Goal: Task Accomplishment & Management: Manage account settings

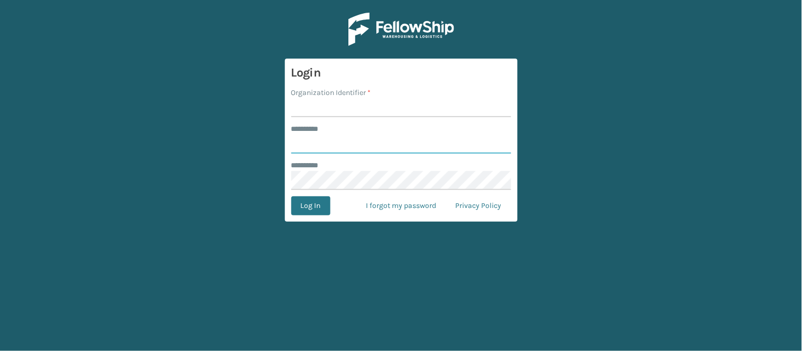
type input "******"
type input "WindGap"
click at [291, 197] on button "Log In" at bounding box center [310, 206] width 39 height 19
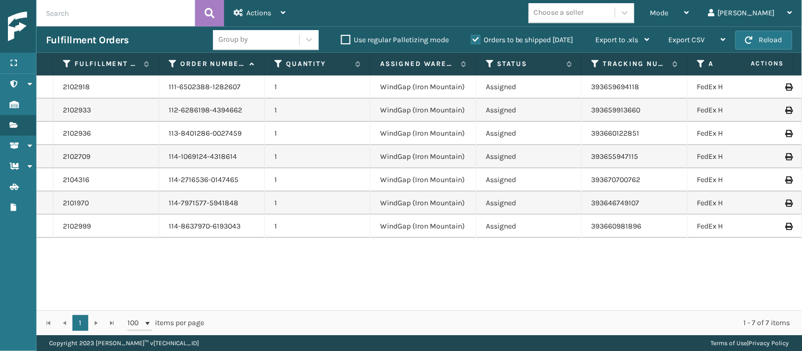
click at [365, 251] on div "2102918 111-6502388-1282607 1 WindGap (Iron Mountain) Assigned 393659694118 Fed…" at bounding box center [418, 193] width 765 height 235
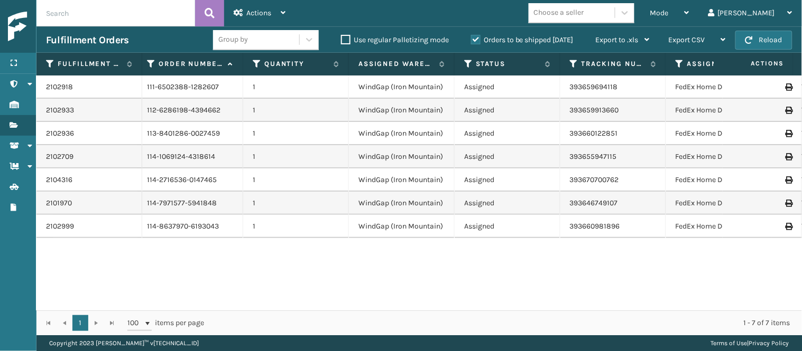
scroll to position [0, 23]
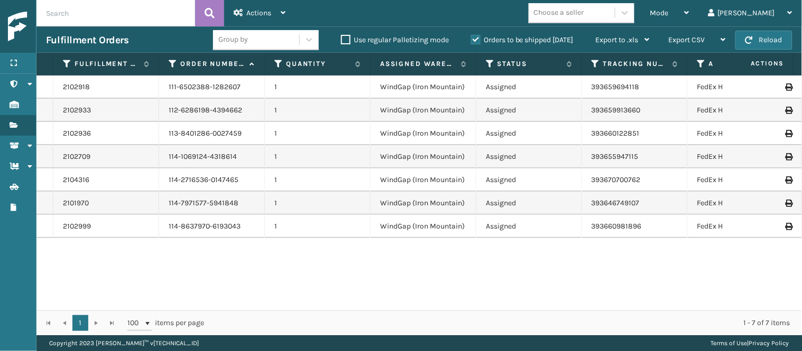
click at [316, 261] on div "2102918 111-6502388-1282607 1 WindGap (Iron Mountain) Assigned 393659694118 Fed…" at bounding box center [418, 193] width 765 height 235
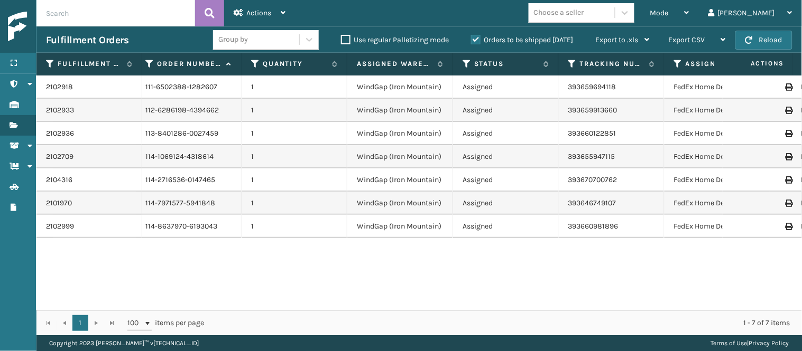
click at [292, 271] on div "2102918 111-6502388-1282607 1 WindGap (Iron Mountain) Assigned 393659694118 Fed…" at bounding box center [418, 193] width 765 height 235
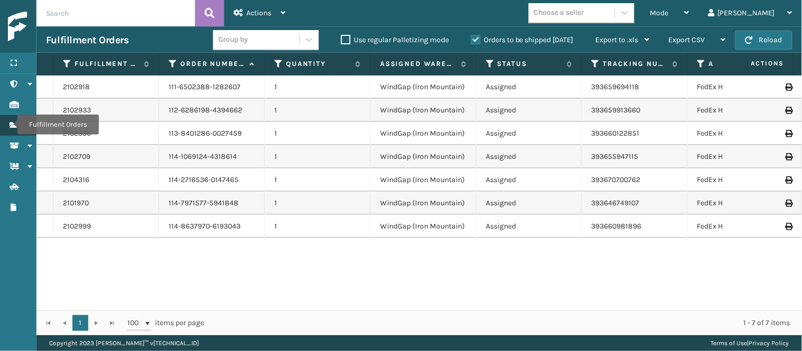
click at [12, 127] on link "Fulfillment Orders Fulfillment Orders" at bounding box center [18, 125] width 36 height 21
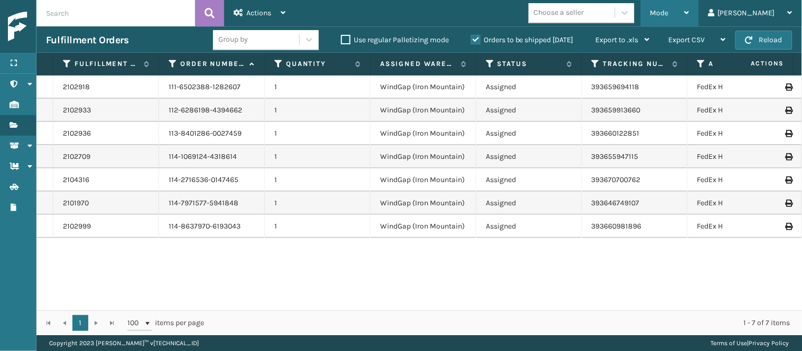
click at [689, 10] on div "Mode" at bounding box center [669, 13] width 39 height 26
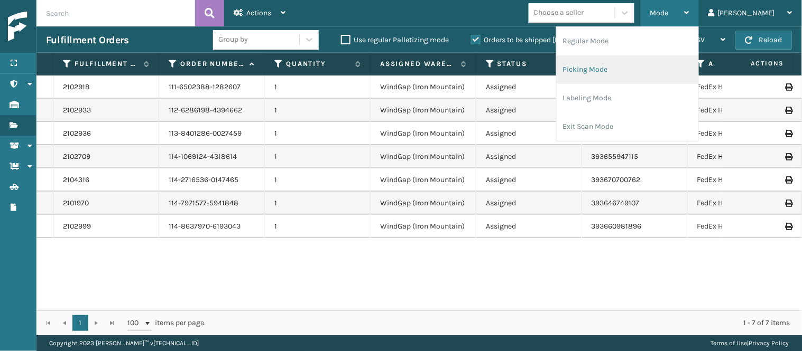
click at [688, 67] on li "Picking Mode" at bounding box center [628, 69] width 142 height 29
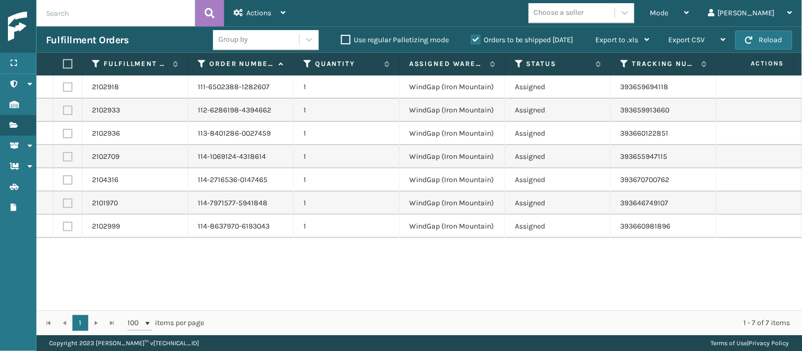
click at [199, 262] on div "2102918 111-6502388-1282607 1 WindGap (Iron Mountain) Assigned 393659694118 Fed…" at bounding box center [418, 193] width 765 height 235
click at [104, 85] on link "2102918" at bounding box center [105, 87] width 27 height 11
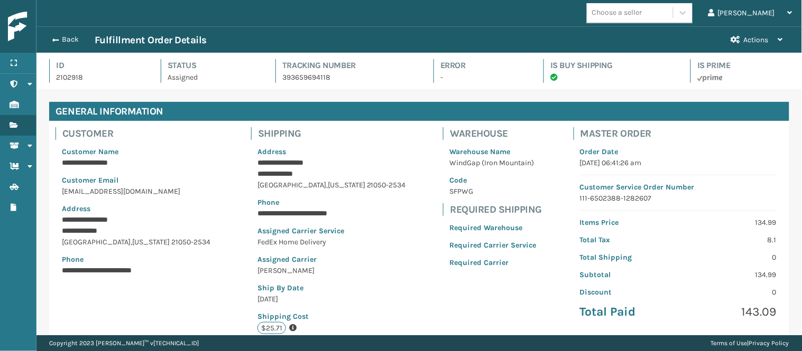
scroll to position [25, 765]
click at [183, 160] on p "**********" at bounding box center [138, 163] width 152 height 11
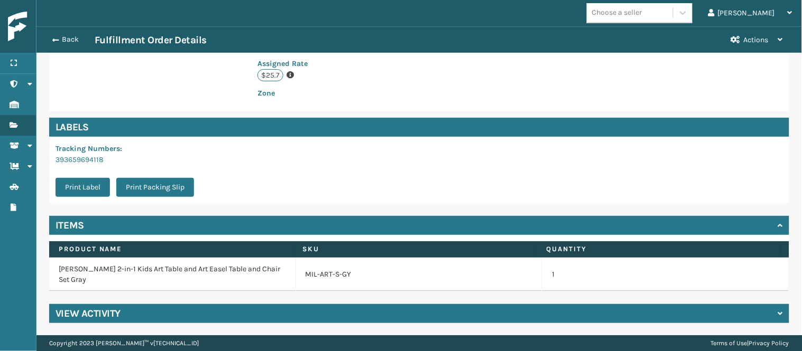
click at [183, 160] on p "393659694118" at bounding box center [127, 159] width 145 height 11
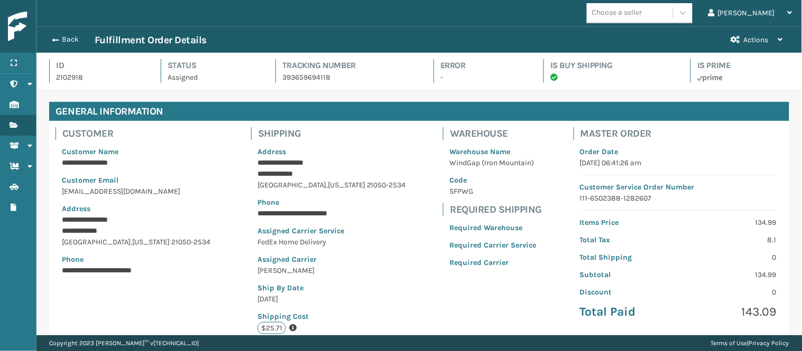
click at [183, 160] on p "**********" at bounding box center [138, 163] width 152 height 11
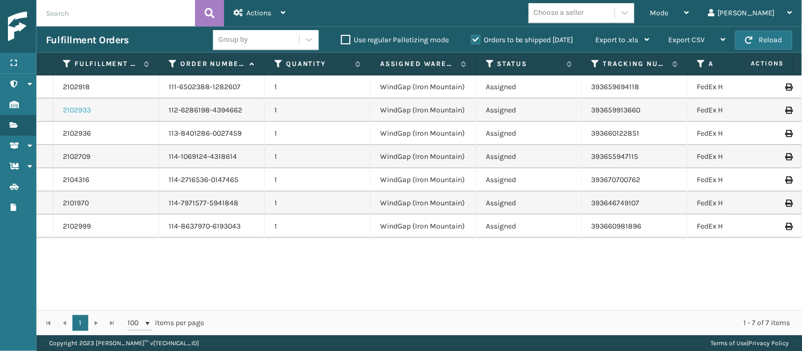
click at [81, 108] on link "2102933" at bounding box center [77, 110] width 28 height 11
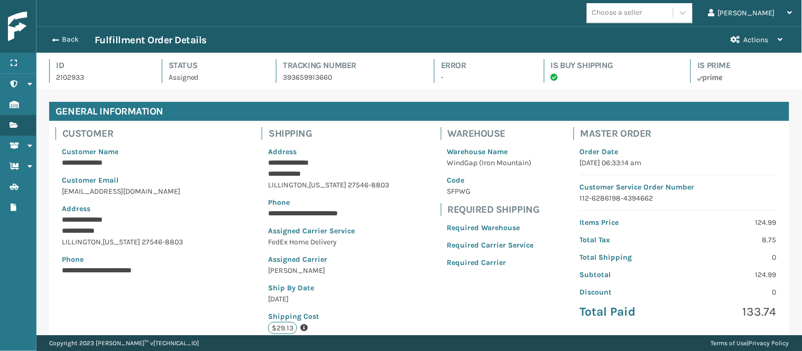
click at [187, 233] on p "**********" at bounding box center [142, 231] width 160 height 11
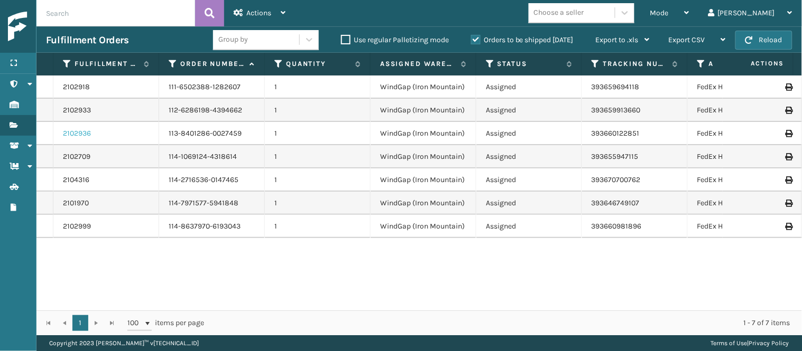
click at [82, 134] on link "2102936" at bounding box center [77, 133] width 28 height 11
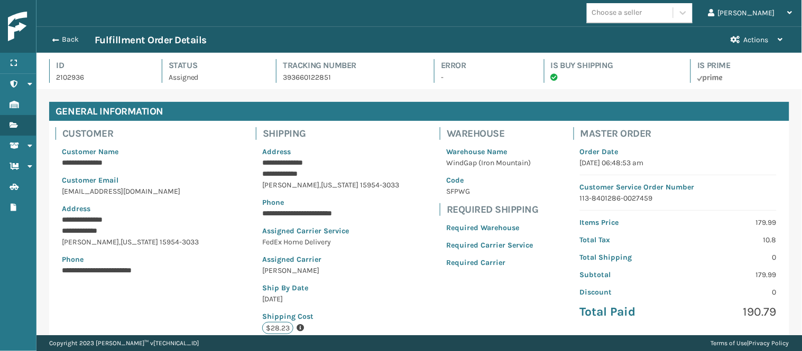
click at [177, 189] on p "[EMAIL_ADDRESS][DOMAIN_NAME]" at bounding box center [138, 191] width 153 height 11
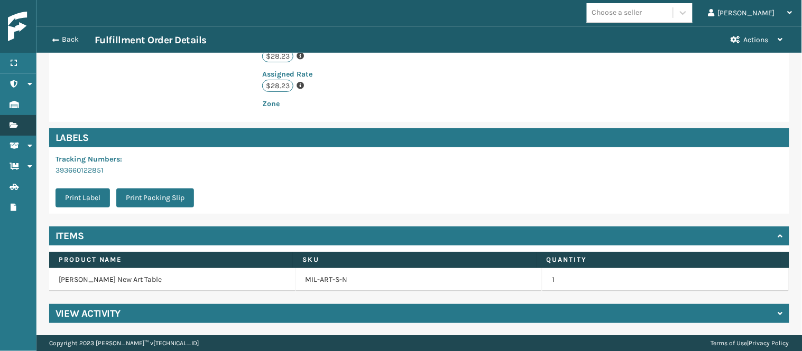
click at [18, 122] on link "Fulfillment Orders" at bounding box center [18, 125] width 36 height 21
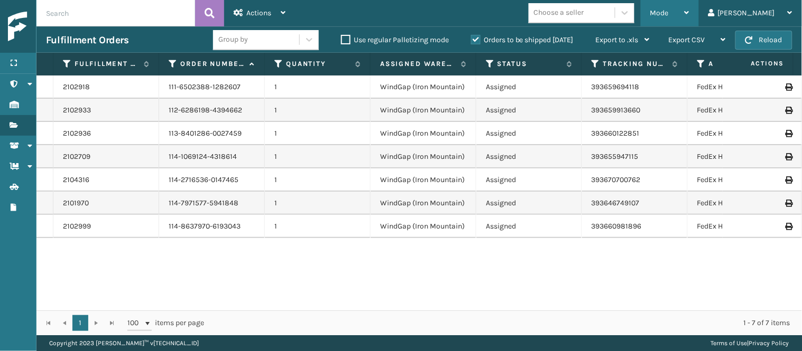
click at [669, 15] on span "Mode" at bounding box center [659, 12] width 18 height 9
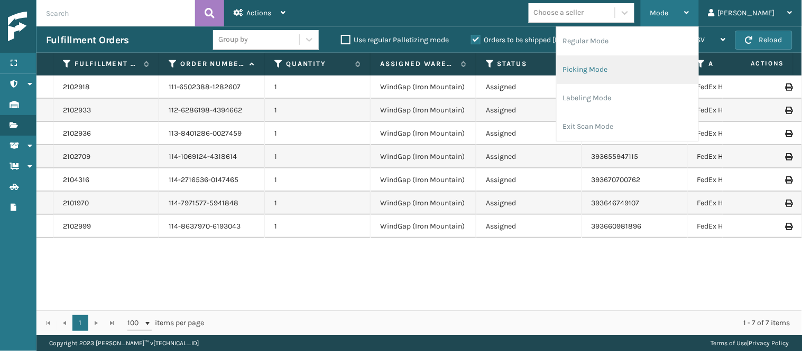
click at [654, 61] on li "Picking Mode" at bounding box center [628, 69] width 142 height 29
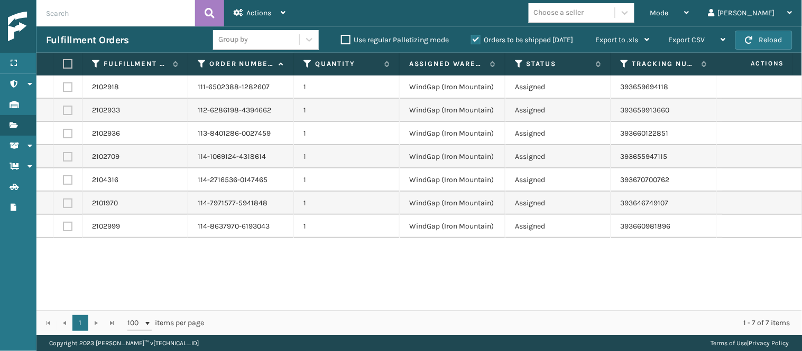
click at [61, 121] on td at bounding box center [67, 110] width 29 height 23
click at [66, 85] on label at bounding box center [68, 87] width 10 height 10
click at [63, 85] on input "checkbox" at bounding box center [63, 85] width 1 height 7
checkbox input "true"
click at [69, 109] on label at bounding box center [68, 111] width 10 height 10
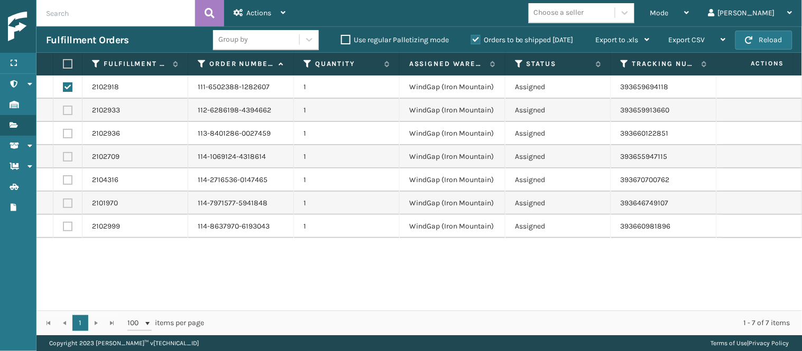
click at [63, 109] on input "checkbox" at bounding box center [63, 109] width 1 height 7
checkbox input "true"
click at [255, 11] on span "Actions" at bounding box center [258, 12] width 25 height 9
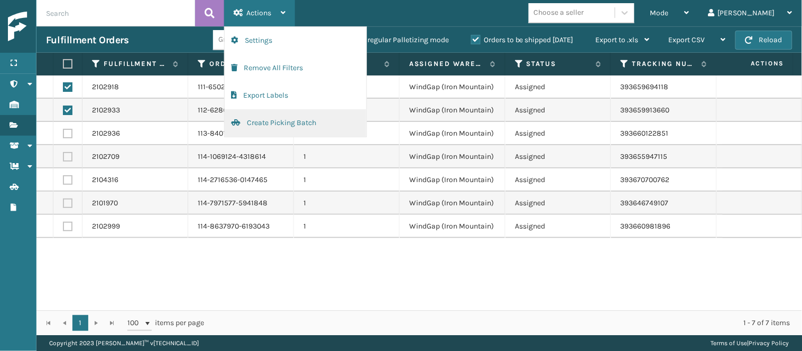
click at [319, 122] on button "Create Picking Batch" at bounding box center [296, 122] width 142 height 27
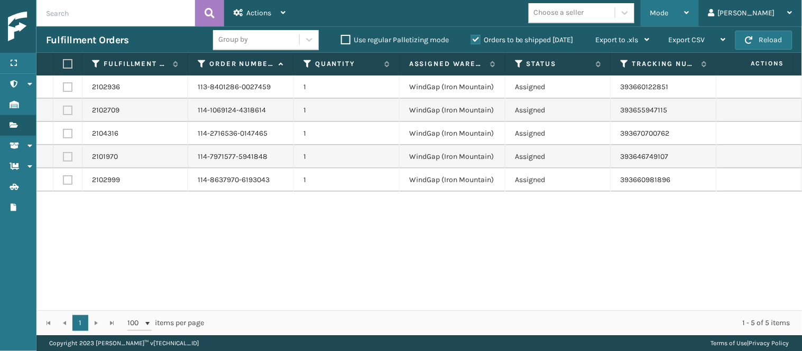
click at [689, 17] on div "Mode" at bounding box center [669, 13] width 39 height 26
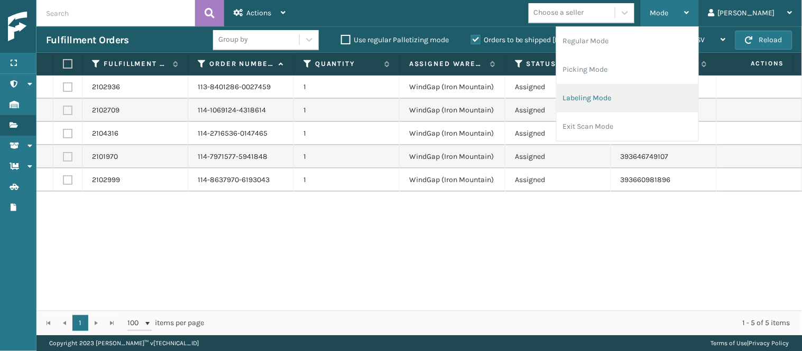
click at [690, 96] on li "Labeling Mode" at bounding box center [628, 98] width 142 height 29
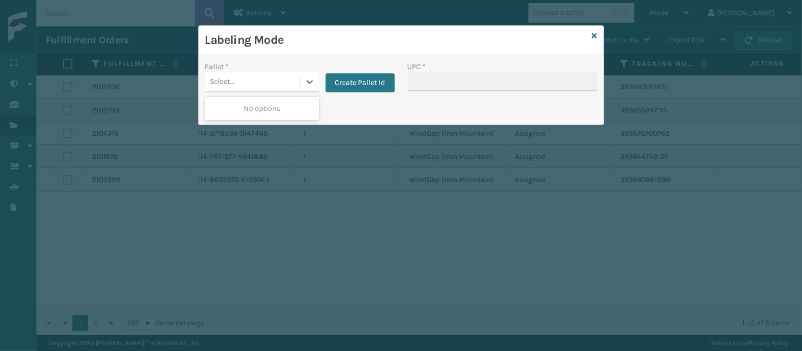
click at [298, 82] on div "Select..." at bounding box center [252, 81] width 95 height 17
click at [300, 83] on div at bounding box center [309, 81] width 19 height 19
click at [314, 88] on div at bounding box center [309, 81] width 19 height 19
drag, startPoint x: 314, startPoint y: 88, endPoint x: 356, endPoint y: 77, distance: 43.1
click at [356, 77] on button "Create Pallet Id" at bounding box center [360, 82] width 69 height 19
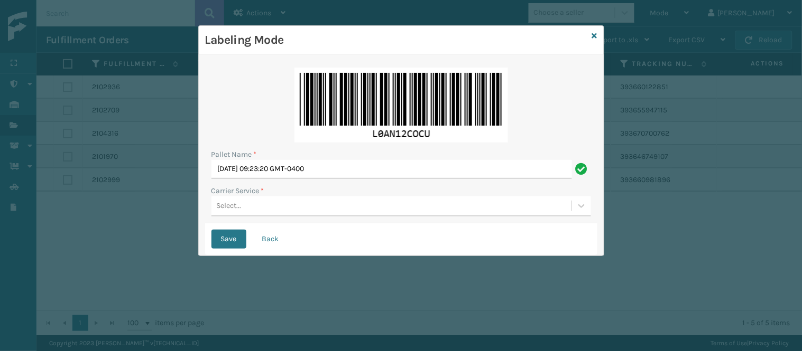
click at [268, 211] on div "Select..." at bounding box center [391, 206] width 360 height 17
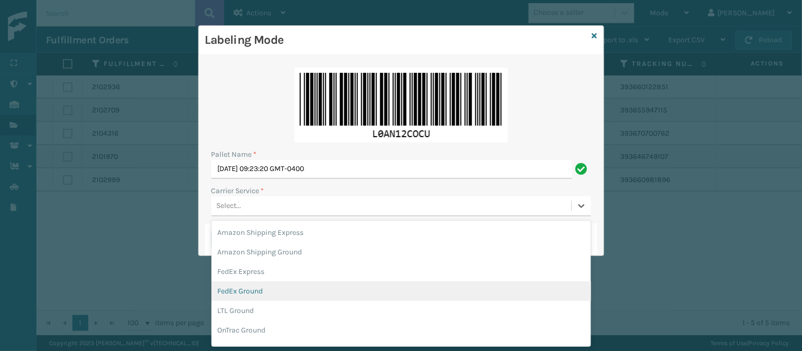
click at [292, 288] on div "FedEx Ground" at bounding box center [400, 292] width 379 height 20
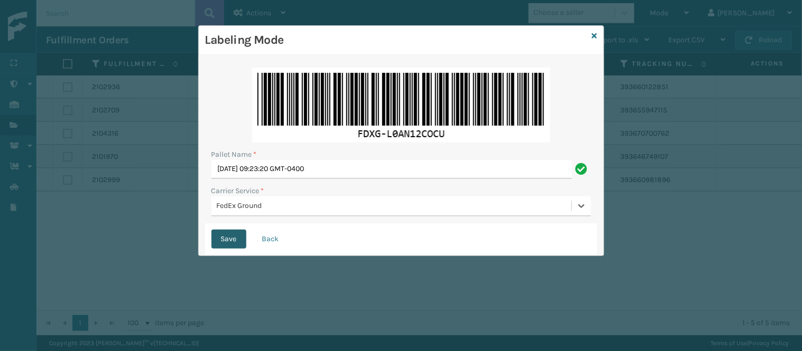
click at [234, 244] on button "Save" at bounding box center [228, 239] width 35 height 19
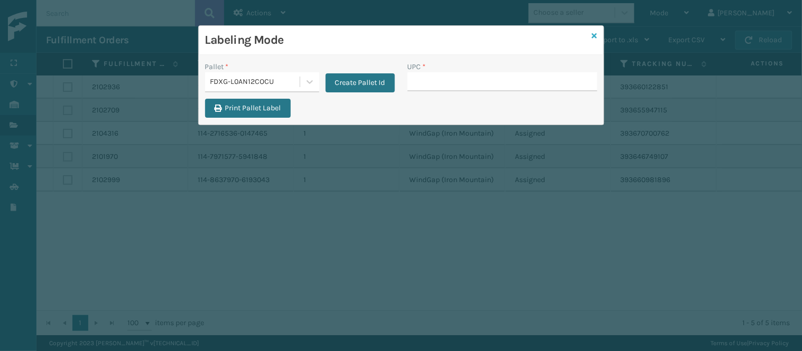
click at [594, 35] on icon at bounding box center [594, 35] width 5 height 7
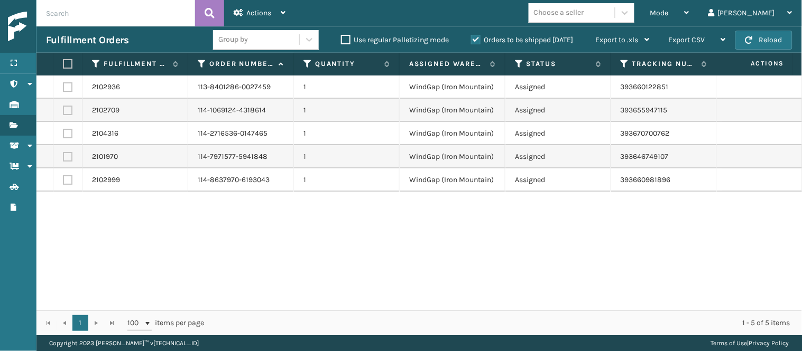
click at [68, 88] on label at bounding box center [68, 87] width 10 height 10
click at [63, 88] on input "checkbox" at bounding box center [63, 85] width 1 height 7
checkbox input "true"
click at [66, 111] on label at bounding box center [68, 111] width 10 height 10
click at [63, 111] on input "checkbox" at bounding box center [63, 109] width 1 height 7
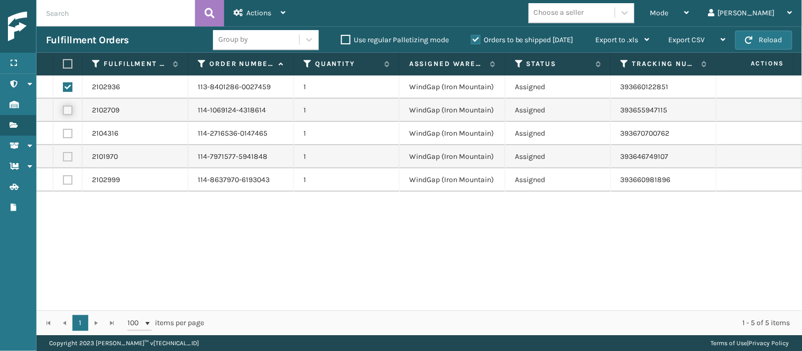
checkbox input "true"
click at [69, 134] on label at bounding box center [68, 134] width 10 height 10
click at [63, 134] on input "checkbox" at bounding box center [63, 132] width 1 height 7
checkbox input "true"
click at [293, 268] on div "2102936 113-8401286-0027459 1 WindGap (Iron Mountain) Assigned 393660122851 Fed…" at bounding box center [418, 193] width 765 height 235
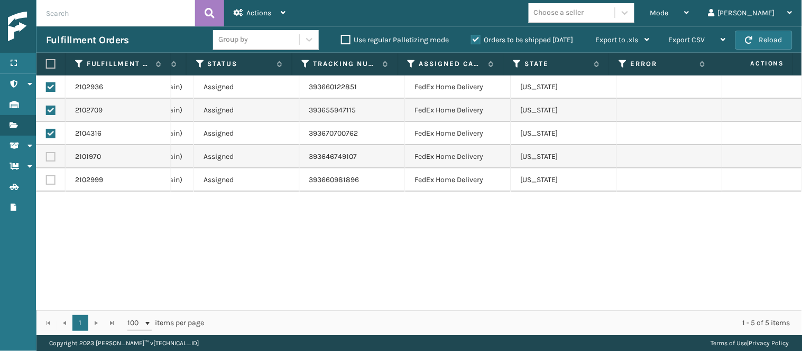
scroll to position [0, 296]
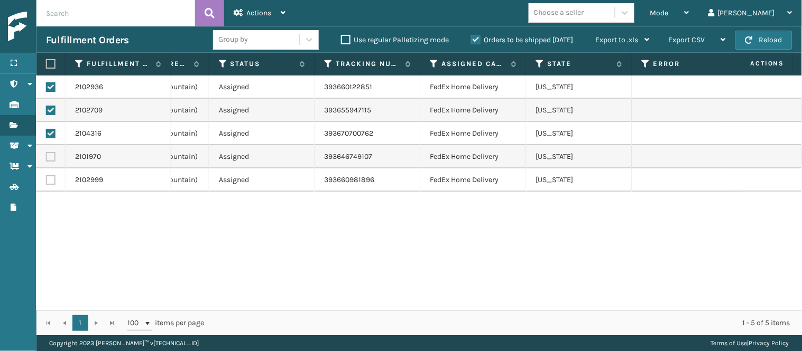
click at [389, 219] on div "2102936 113-8401286-0027459 1 WindGap (Iron Mountain) Assigned 393660122851 Fed…" at bounding box center [418, 193] width 765 height 235
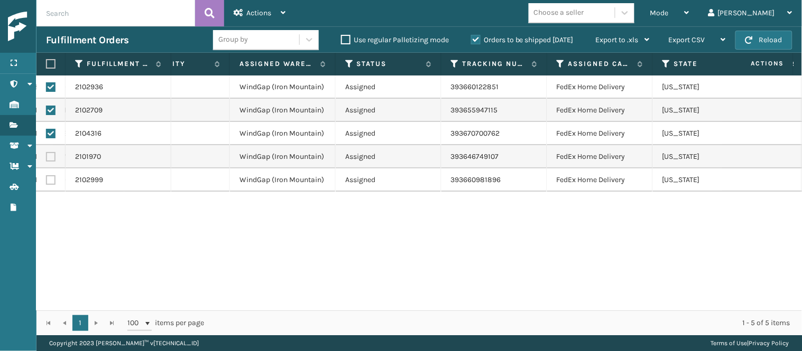
scroll to position [0, 61]
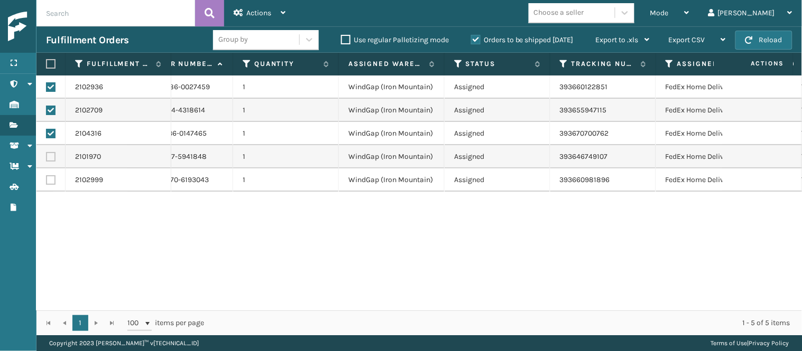
click at [389, 219] on div "2102936 113-8401286-0027459 1 WindGap (Iron Mountain) Assigned 393660122851 Fed…" at bounding box center [418, 193] width 765 height 235
click at [277, 7] on div "Actions" at bounding box center [260, 13] width 52 height 26
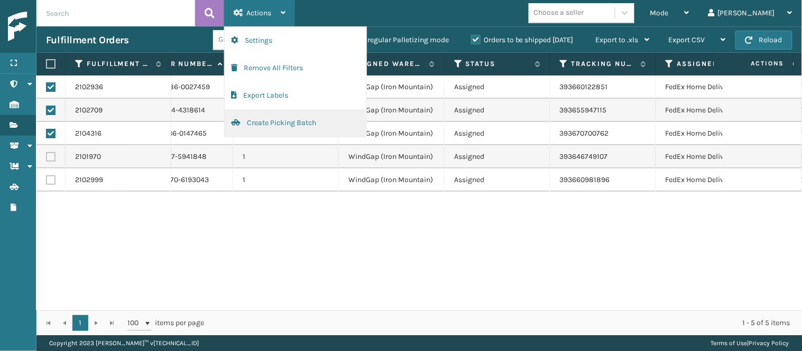
click at [314, 122] on button "Create Picking Batch" at bounding box center [296, 122] width 142 height 27
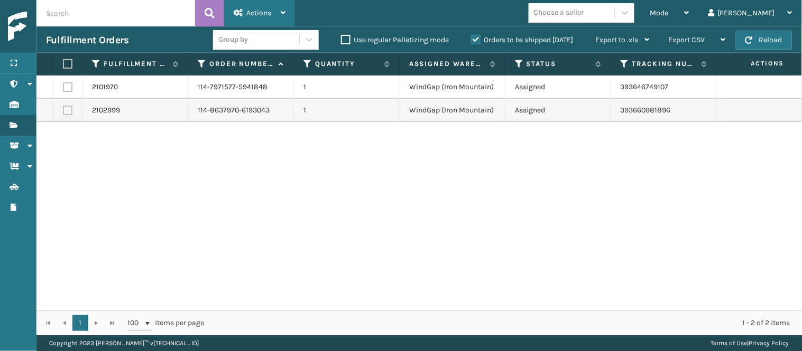
click at [270, 12] on span "Actions" at bounding box center [258, 12] width 25 height 9
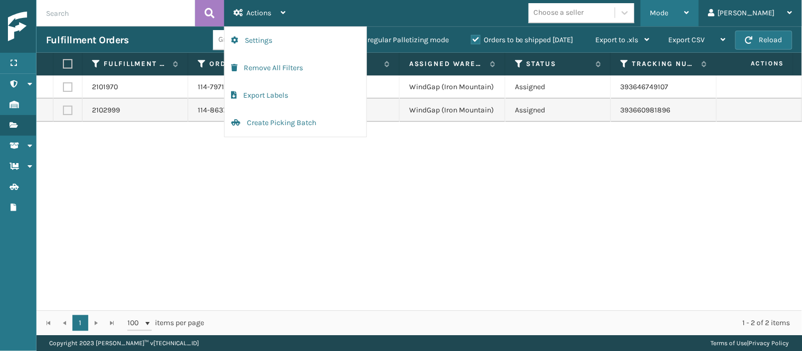
click at [689, 19] on div "Mode" at bounding box center [669, 13] width 39 height 26
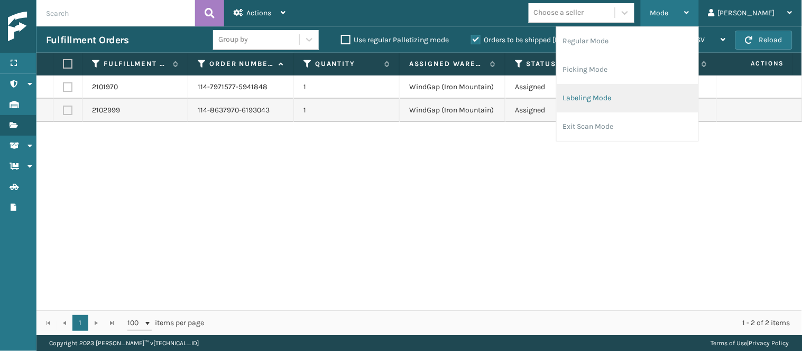
click at [670, 106] on li "Labeling Mode" at bounding box center [628, 98] width 142 height 29
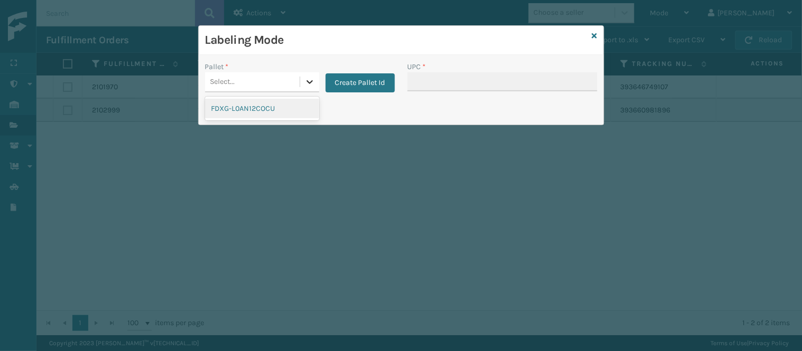
click at [309, 86] on icon at bounding box center [309, 82] width 11 height 11
click at [378, 85] on button "Create Pallet Id" at bounding box center [360, 82] width 69 height 19
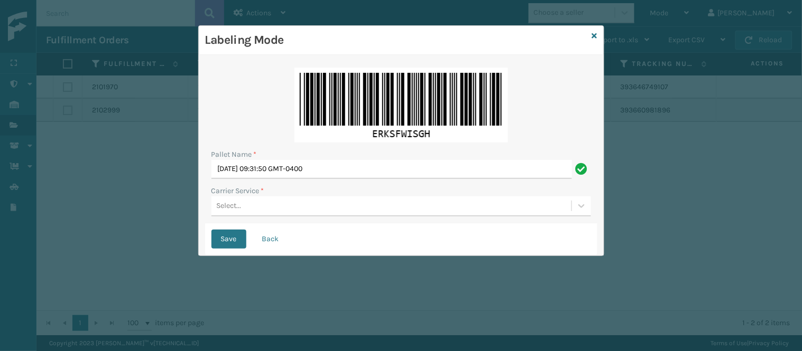
scroll to position [0, 0]
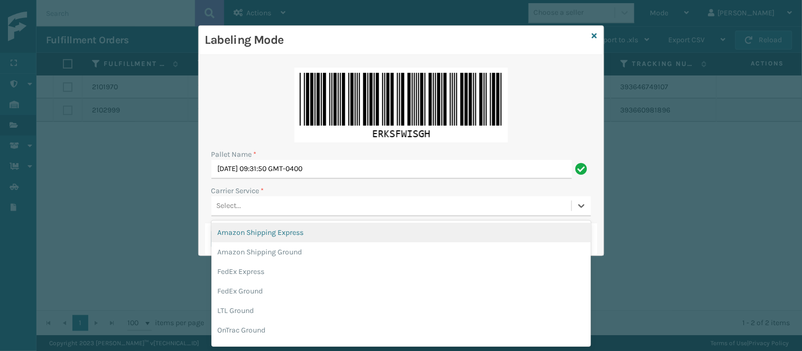
click at [322, 207] on div "Select..." at bounding box center [391, 206] width 360 height 17
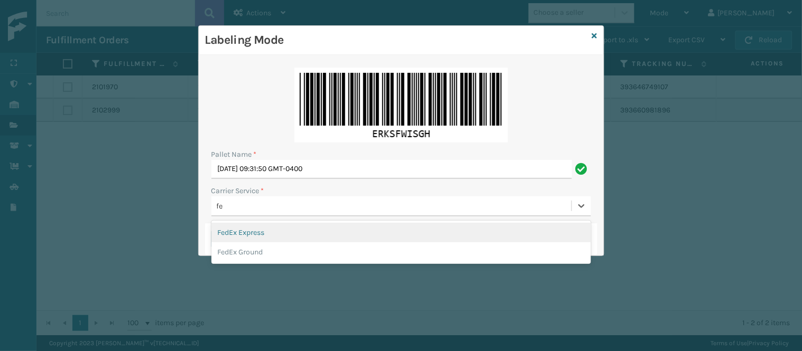
type input "fed"
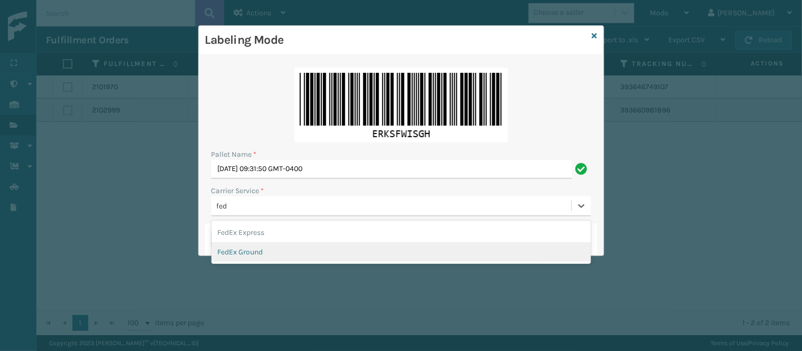
click at [261, 247] on div "FedEx Ground" at bounding box center [400, 253] width 379 height 20
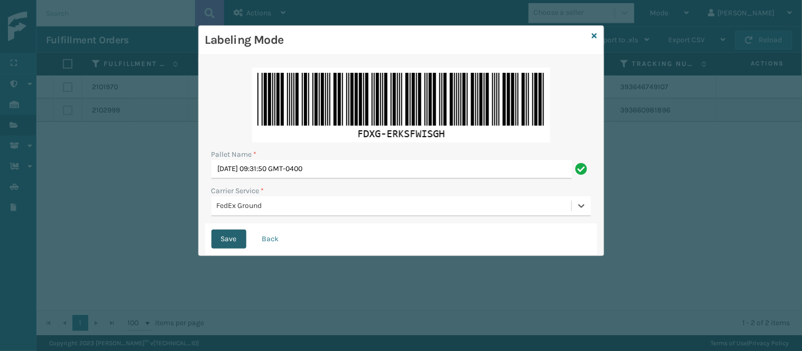
click at [233, 248] on button "Save" at bounding box center [228, 239] width 35 height 19
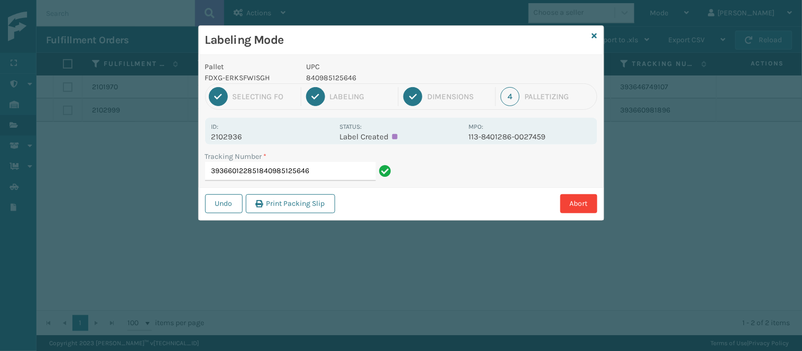
type input "393660122851840985125646"
click at [227, 199] on button "Undo" at bounding box center [224, 204] width 38 height 19
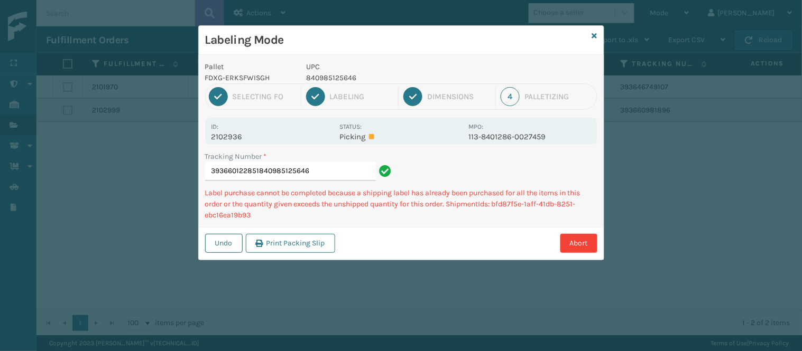
click at [214, 246] on button "Undo" at bounding box center [224, 243] width 38 height 19
click at [153, 199] on div "Labeling Mode Pallet FDXG-ERKSFWISGH UPC 840985125646 1 Selecting FO 2 Labeling…" at bounding box center [401, 175] width 802 height 351
click at [225, 239] on button "Undo" at bounding box center [224, 243] width 38 height 19
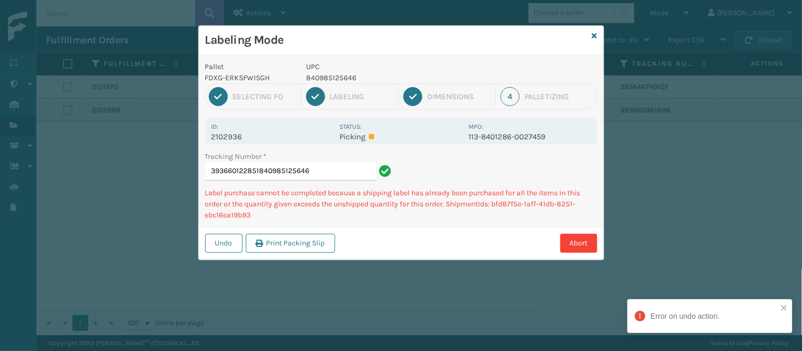
click at [590, 32] on div "Labeling Mode" at bounding box center [401, 40] width 405 height 29
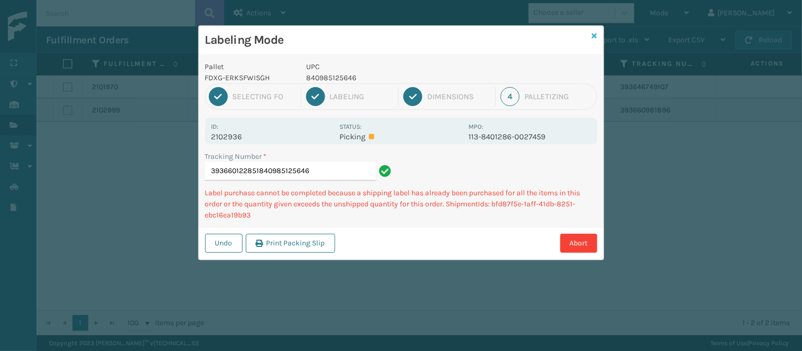
click at [592, 34] on icon at bounding box center [594, 35] width 5 height 7
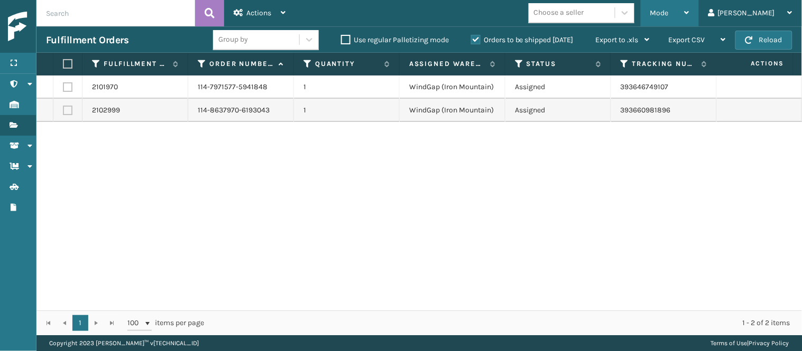
click at [669, 14] on span "Mode" at bounding box center [659, 12] width 18 height 9
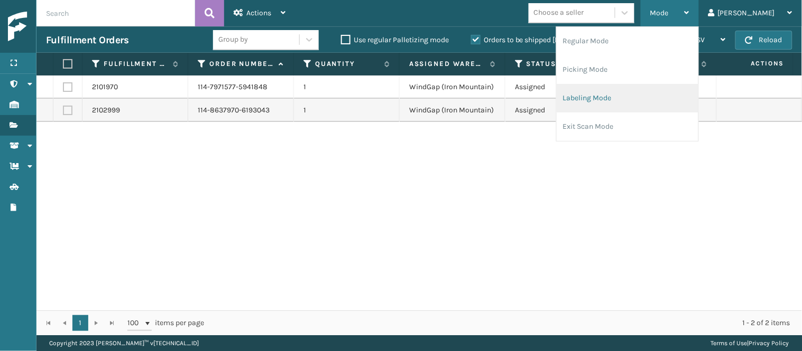
click at [624, 96] on li "Labeling Mode" at bounding box center [628, 98] width 142 height 29
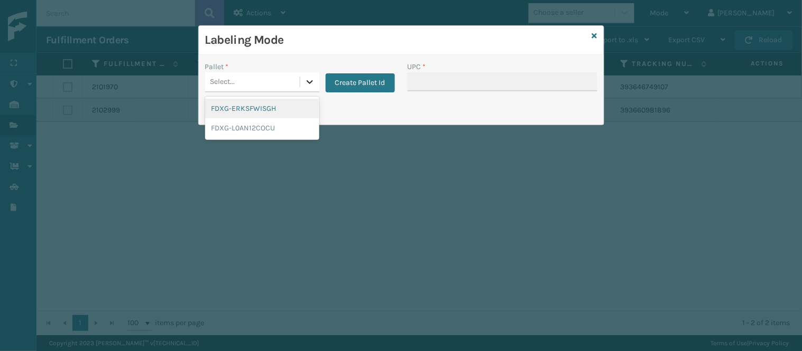
click at [304, 84] on icon at bounding box center [309, 82] width 11 height 11
click at [289, 105] on div "FDXG-ERKSFWISGH" at bounding box center [262, 109] width 114 height 20
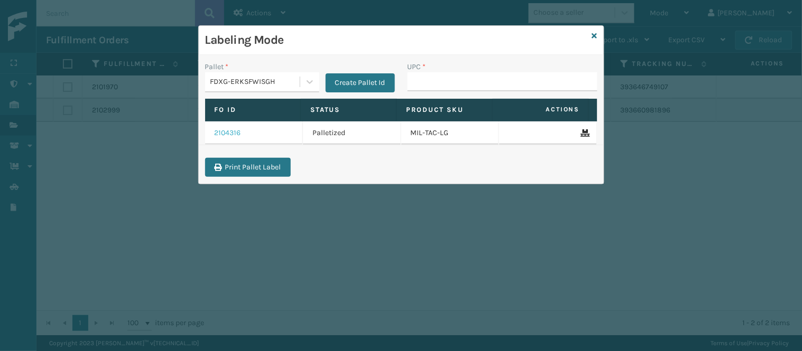
click at [230, 132] on link "2104316" at bounding box center [228, 133] width 26 height 11
